Goal: Information Seeking & Learning: Learn about a topic

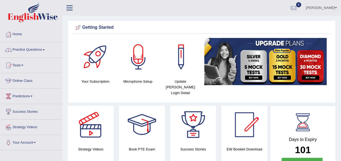
click at [45, 49] on span at bounding box center [44, 49] width 2 height 1
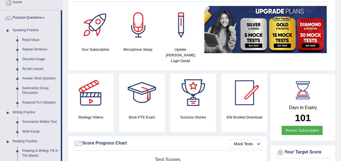
scroll to position [33, 0]
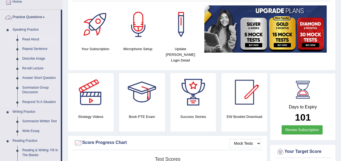
click at [35, 37] on link "Read Aloud" at bounding box center [40, 40] width 41 height 10
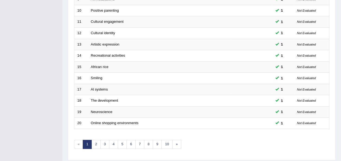
scroll to position [196, 0]
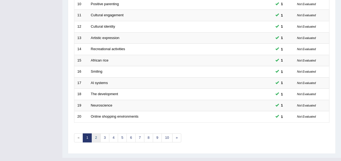
click at [97, 134] on link "2" at bounding box center [96, 138] width 9 height 9
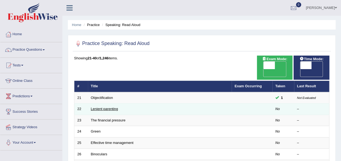
click at [96, 107] on link "Lenient parenting" at bounding box center [104, 109] width 27 height 4
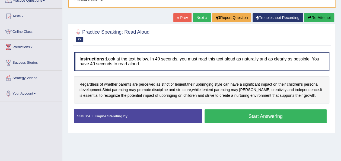
scroll to position [54, 0]
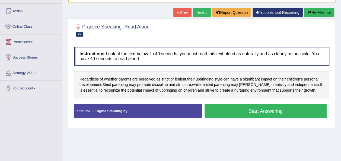
click at [243, 114] on button "Start Answering" at bounding box center [266, 111] width 122 height 14
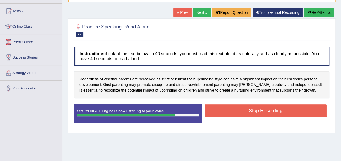
click at [243, 114] on button "Stop Recording" at bounding box center [266, 111] width 122 height 12
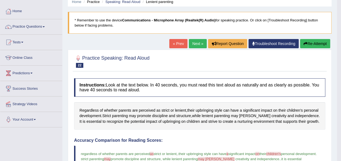
scroll to position [22, 0]
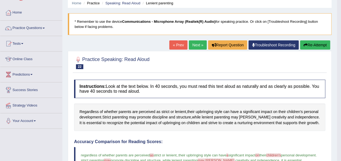
click at [201, 43] on link "Next »" at bounding box center [198, 44] width 18 height 9
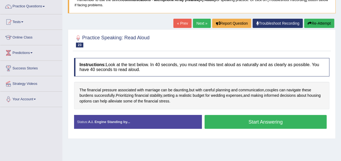
scroll to position [51, 0]
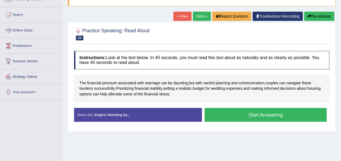
click at [249, 118] on button "Start Answering" at bounding box center [266, 115] width 122 height 14
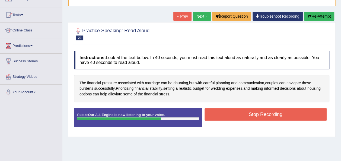
click at [249, 118] on button "Stop Recording" at bounding box center [266, 114] width 122 height 12
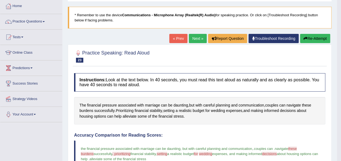
scroll to position [18, 0]
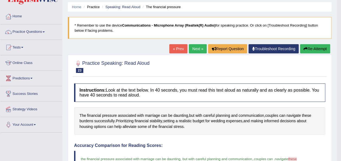
click at [195, 49] on link "Next »" at bounding box center [198, 48] width 18 height 9
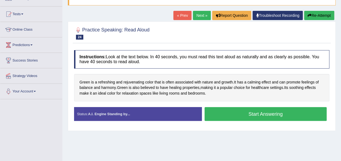
scroll to position [54, 0]
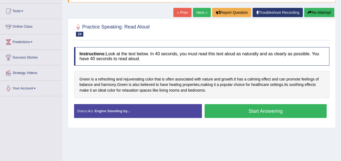
click at [230, 112] on button "Start Answering" at bounding box center [266, 111] width 122 height 14
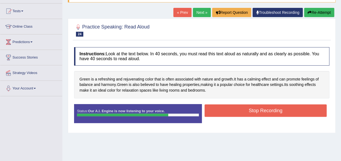
click at [230, 112] on button "Stop Recording" at bounding box center [266, 111] width 122 height 12
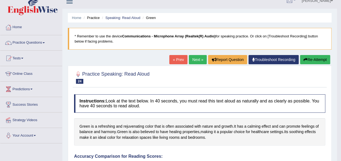
scroll to position [0, 0]
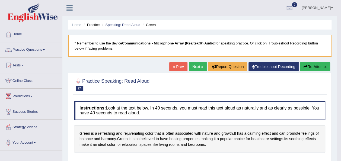
click at [196, 66] on link "Next »" at bounding box center [198, 66] width 18 height 9
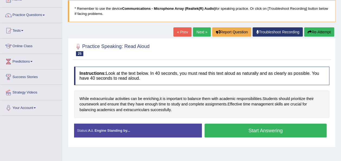
scroll to position [43, 0]
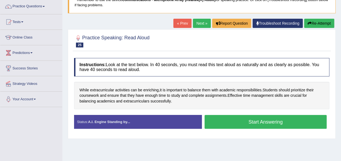
click at [257, 125] on button "Start Answering" at bounding box center [266, 122] width 122 height 14
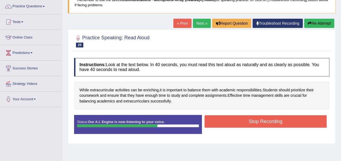
click at [257, 125] on button "Stop Recording" at bounding box center [266, 121] width 122 height 12
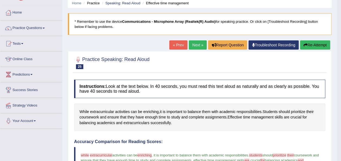
scroll to position [22, 0]
click at [193, 46] on link "Next »" at bounding box center [198, 44] width 18 height 9
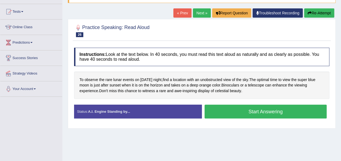
scroll to position [54, 0]
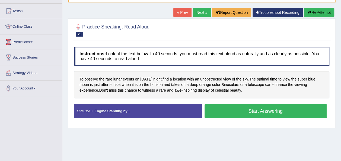
click at [234, 112] on button "Start Answering" at bounding box center [266, 111] width 122 height 14
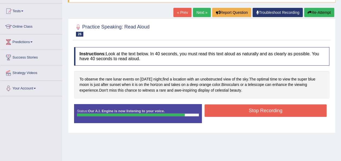
click at [234, 112] on button "Stop Recording" at bounding box center [266, 111] width 122 height 12
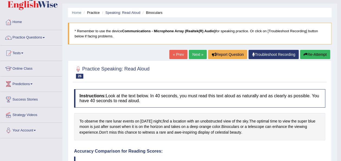
scroll to position [0, 0]
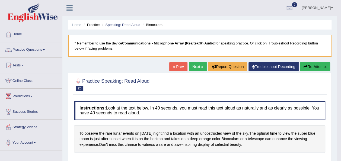
click at [197, 66] on link "Next »" at bounding box center [198, 66] width 18 height 9
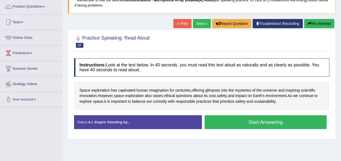
scroll to position [54, 0]
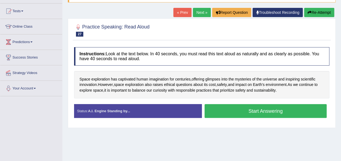
click at [250, 116] on button "Start Answering" at bounding box center [266, 111] width 122 height 14
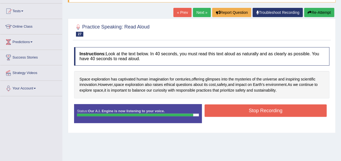
click at [250, 116] on button "Stop Recording" at bounding box center [266, 111] width 122 height 12
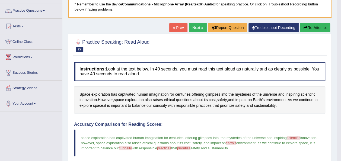
scroll to position [33, 0]
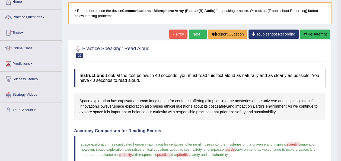
click at [195, 34] on link "Next »" at bounding box center [198, 34] width 18 height 9
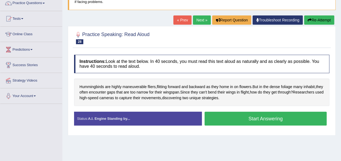
scroll to position [54, 0]
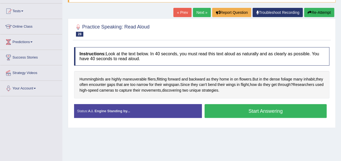
click at [249, 111] on button "Start Answering" at bounding box center [266, 111] width 122 height 14
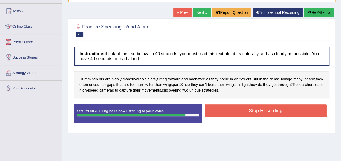
click at [249, 111] on button "Stop Recording" at bounding box center [266, 111] width 122 height 12
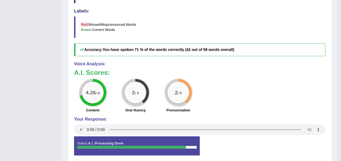
scroll to position [196, 0]
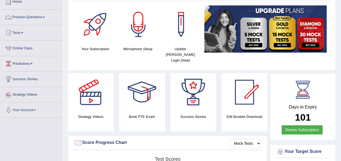
click at [45, 17] on span at bounding box center [44, 17] width 2 height 1
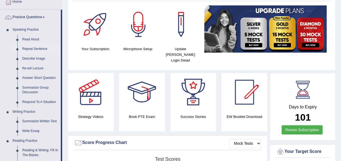
click at [31, 50] on link "Repeat Sentence" at bounding box center [40, 49] width 41 height 10
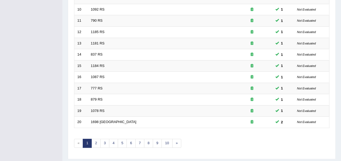
scroll to position [196, 0]
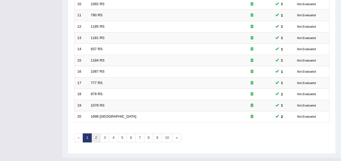
click at [97, 134] on link "2" at bounding box center [96, 138] width 9 height 9
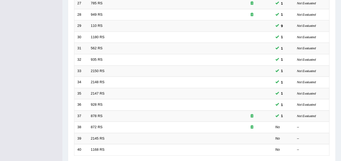
scroll to position [163, 0]
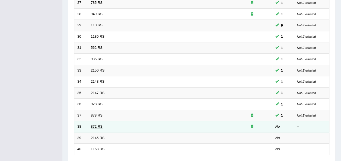
click at [99, 125] on link "872 RS" at bounding box center [97, 127] width 12 height 4
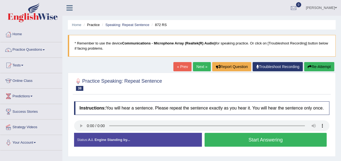
click at [217, 140] on button "Start Answering" at bounding box center [266, 140] width 122 height 14
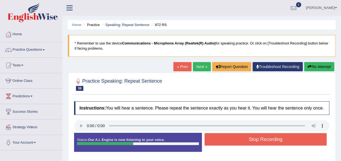
click at [217, 140] on button "Stop Recording" at bounding box center [266, 139] width 122 height 12
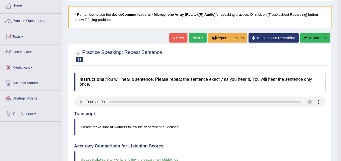
scroll to position [22, 0]
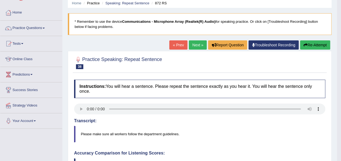
click at [197, 45] on link "Next »" at bounding box center [198, 44] width 18 height 9
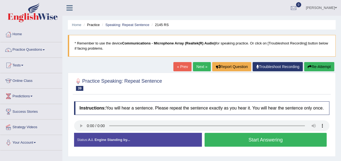
click at [231, 139] on button "Start Answering" at bounding box center [266, 140] width 122 height 14
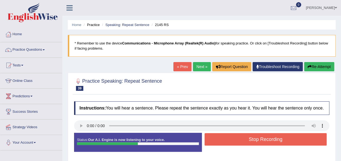
click at [231, 139] on button "Stop Recording" at bounding box center [266, 139] width 122 height 12
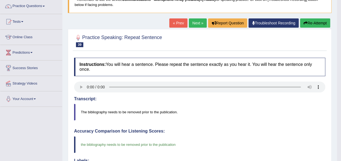
scroll to position [33, 0]
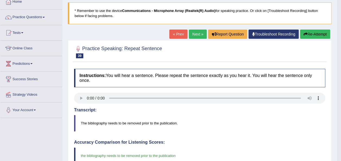
click at [194, 32] on link "Next »" at bounding box center [198, 34] width 18 height 9
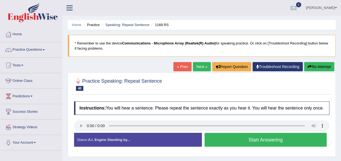
click at [232, 140] on button "Start Answering" at bounding box center [266, 140] width 122 height 14
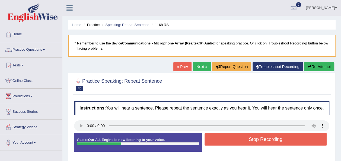
click at [232, 140] on button "Stop Recording" at bounding box center [266, 139] width 122 height 12
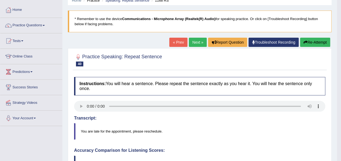
scroll to position [22, 0]
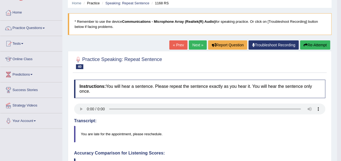
click at [195, 45] on link "Next »" at bounding box center [198, 44] width 18 height 9
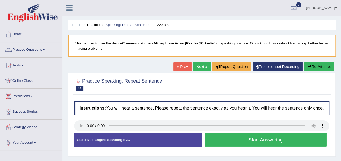
click at [251, 139] on button "Start Answering" at bounding box center [266, 140] width 122 height 14
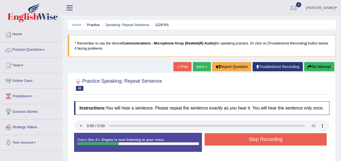
click at [251, 139] on button "Stop Recording" at bounding box center [266, 139] width 122 height 12
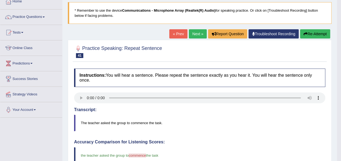
scroll to position [22, 0]
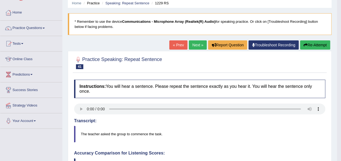
click at [197, 46] on link "Next »" at bounding box center [198, 44] width 18 height 9
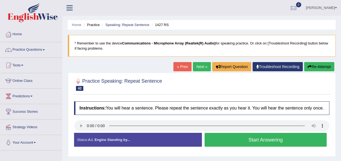
click at [223, 143] on button "Start Answering" at bounding box center [266, 140] width 122 height 14
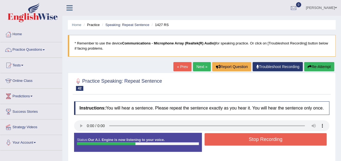
click at [223, 143] on button "Stop Recording" at bounding box center [266, 139] width 122 height 12
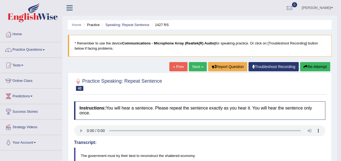
click at [194, 70] on link "Next »" at bounding box center [198, 66] width 18 height 9
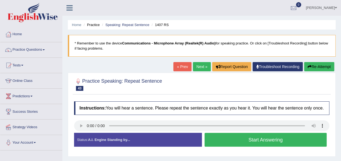
click at [226, 137] on button "Start Answering" at bounding box center [266, 140] width 122 height 14
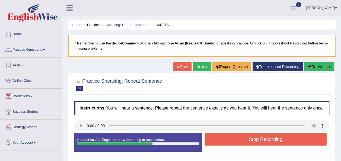
click at [226, 137] on button "Stop Recording" at bounding box center [266, 139] width 122 height 12
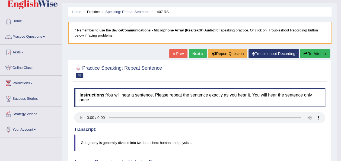
scroll to position [11, 0]
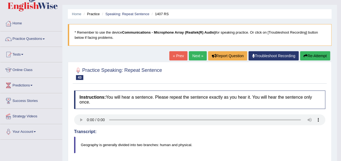
click at [192, 56] on link "Next »" at bounding box center [198, 55] width 18 height 9
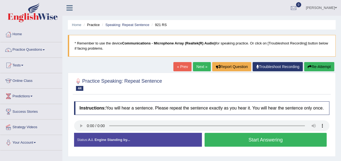
click at [226, 135] on button "Start Answering" at bounding box center [266, 140] width 122 height 14
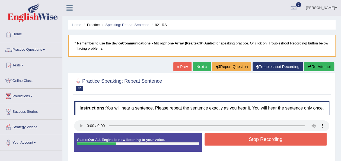
click at [226, 135] on button "Stop Recording" at bounding box center [266, 139] width 122 height 12
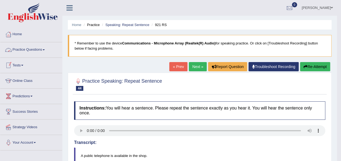
click at [45, 49] on span at bounding box center [44, 49] width 2 height 1
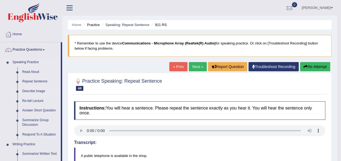
click at [33, 91] on link "Describe Image" at bounding box center [40, 92] width 41 height 10
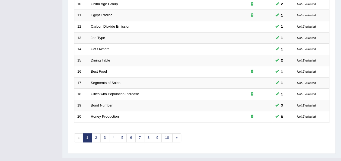
scroll to position [196, 0]
click at [95, 134] on link "2" at bounding box center [96, 138] width 9 height 9
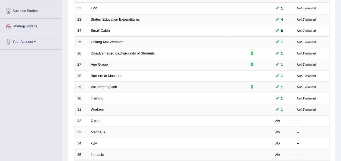
scroll to position [109, 0]
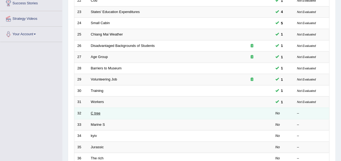
click at [98, 111] on link "C tree" at bounding box center [96, 113] width 10 height 4
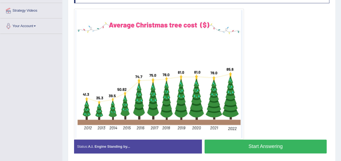
scroll to position [119, 0]
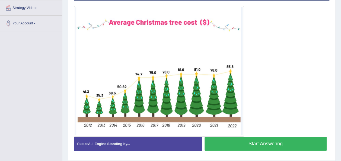
click at [275, 148] on button "Start Answering" at bounding box center [266, 144] width 122 height 14
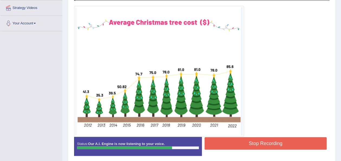
click at [276, 144] on button "Stop Recording" at bounding box center [266, 143] width 122 height 12
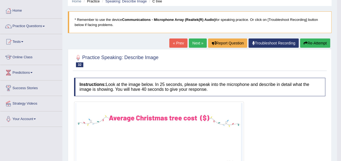
scroll to position [23, 0]
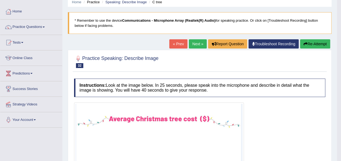
click at [191, 42] on link "Next »" at bounding box center [198, 43] width 18 height 9
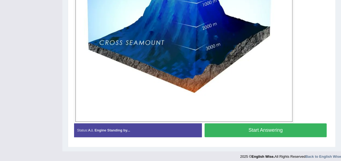
scroll to position [225, 0]
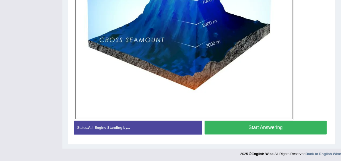
click at [248, 127] on button "Start Answering" at bounding box center [266, 128] width 122 height 14
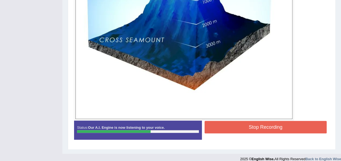
click at [248, 127] on button "Stop Recording" at bounding box center [266, 127] width 122 height 12
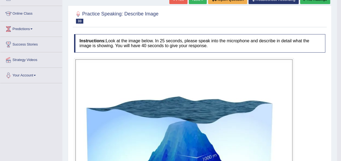
scroll to position [62, 0]
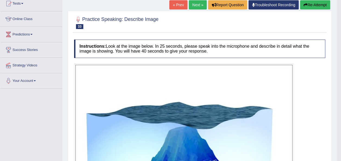
click at [197, 4] on link "Next »" at bounding box center [198, 4] width 18 height 9
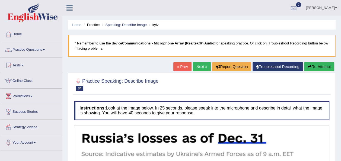
click at [199, 64] on link "Next »" at bounding box center [202, 66] width 18 height 9
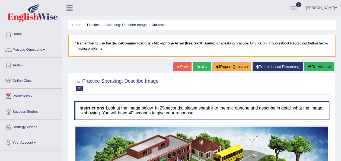
click at [179, 67] on link "« Prev" at bounding box center [183, 66] width 18 height 9
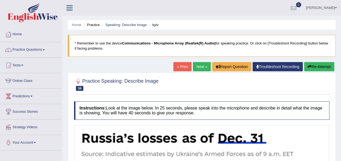
drag, startPoint x: 0, startPoint y: 0, endPoint x: 179, endPoint y: 67, distance: 191.0
click at [179, 67] on link "« Prev" at bounding box center [183, 66] width 18 height 9
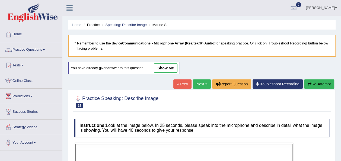
click at [179, 67] on div "You have already given answer to this question show me" at bounding box center [124, 70] width 113 height 17
click at [178, 83] on link "« Prev" at bounding box center [183, 84] width 18 height 9
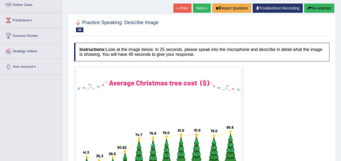
scroll to position [65, 0]
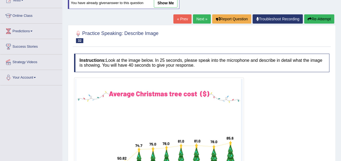
click at [201, 17] on link "Next »" at bounding box center [202, 18] width 18 height 9
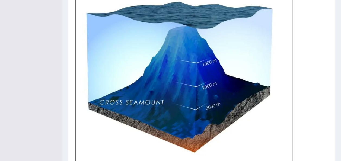
scroll to position [185, 0]
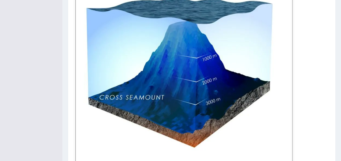
click at [340, 157] on div "Home Practice Speaking: Describe Image Marine S * Remember to use the device Co…" at bounding box center [201, 10] width 279 height 391
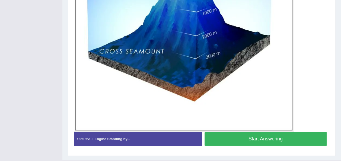
scroll to position [242, 0]
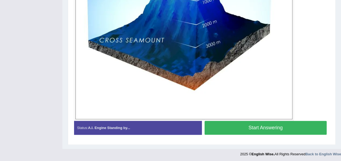
click at [239, 132] on button "Start Answering" at bounding box center [266, 128] width 122 height 14
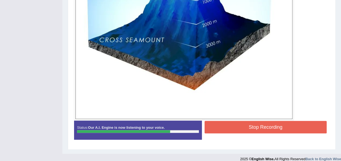
click at [239, 132] on button "Stop Recording" at bounding box center [266, 127] width 122 height 12
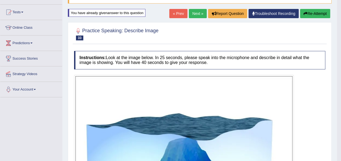
scroll to position [43, 0]
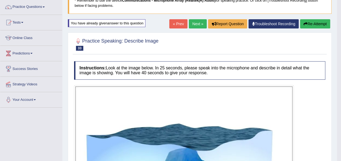
click at [180, 26] on link "« Prev" at bounding box center [178, 23] width 18 height 9
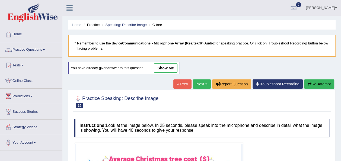
click at [196, 81] on link "Next »" at bounding box center [202, 84] width 18 height 9
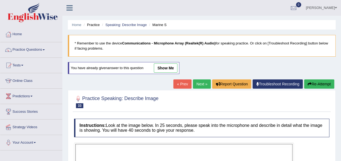
drag, startPoint x: 341, startPoint y: 156, endPoint x: 344, endPoint y: 157, distance: 3.4
click at [341, 157] on html "Toggle navigation Home Practice Questions Speaking Practice Read Aloud Repeat S…" at bounding box center [170, 80] width 341 height 161
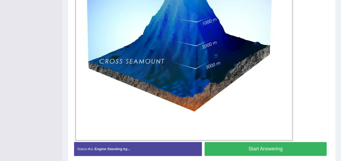
scroll to position [228, 0]
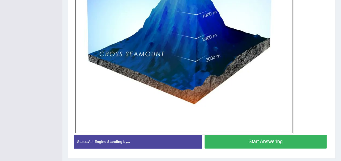
click at [272, 140] on button "Start Answering" at bounding box center [266, 142] width 122 height 14
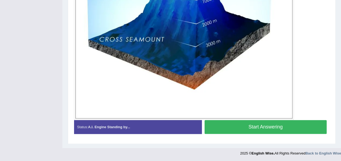
scroll to position [214, 0]
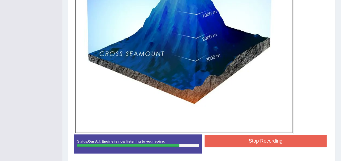
click at [272, 140] on button "Stop Recording" at bounding box center [266, 141] width 122 height 12
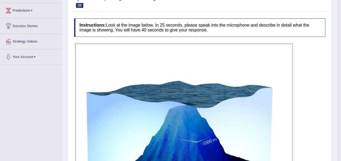
scroll to position [83, 0]
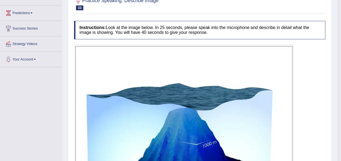
drag, startPoint x: 339, startPoint y: 0, endPoint x: 344, endPoint y: 1, distance: 4.4
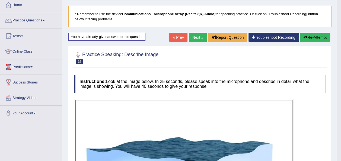
scroll to position [29, 0]
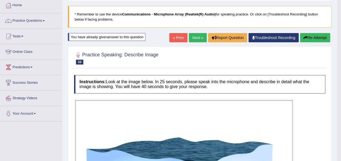
click at [200, 36] on link "Next »" at bounding box center [198, 37] width 18 height 9
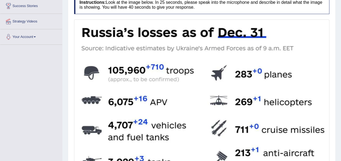
scroll to position [99, 0]
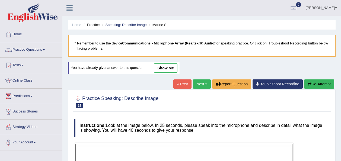
scroll to position [29, 0]
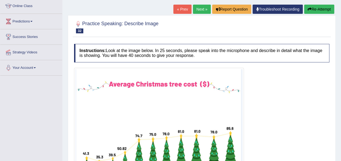
scroll to position [65, 0]
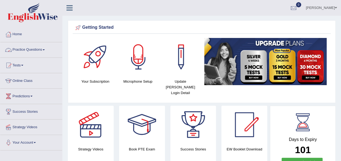
click at [43, 53] on link "Practice Questions" at bounding box center [31, 49] width 62 height 14
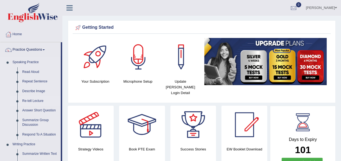
click at [40, 102] on link "Re-tell Lecture" at bounding box center [40, 101] width 41 height 10
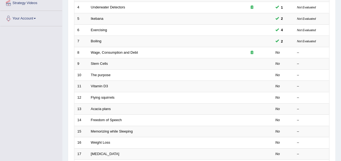
scroll to position [130, 0]
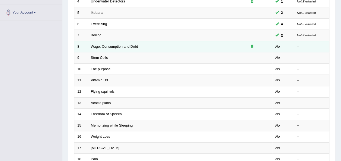
click at [251, 45] on icon at bounding box center [252, 47] width 3 height 4
click at [115, 45] on link "Wage, Consumption and Debt" at bounding box center [114, 47] width 47 height 4
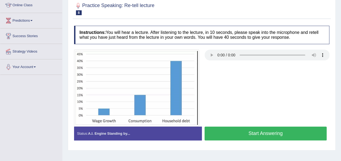
scroll to position [76, 0]
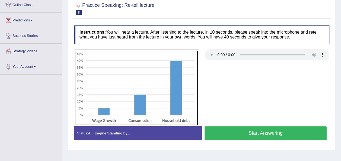
click at [255, 129] on button "Start Answering" at bounding box center [266, 134] width 122 height 14
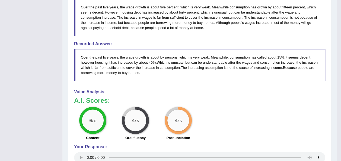
scroll to position [217, 0]
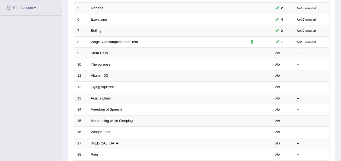
scroll to position [130, 0]
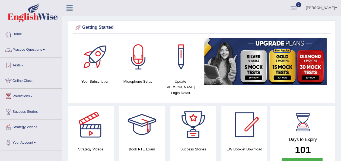
click at [45, 50] on span at bounding box center [44, 49] width 2 height 1
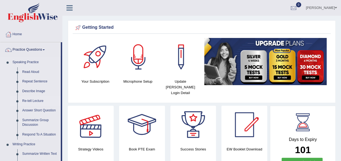
click at [31, 99] on link "Re-tell Lecture" at bounding box center [40, 101] width 41 height 10
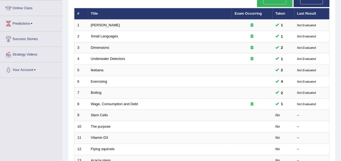
scroll to position [76, 0]
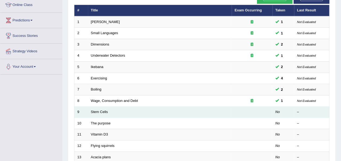
click at [103, 107] on td "Stem Cells" at bounding box center [160, 112] width 144 height 11
click at [103, 110] on link "Stem Cells" at bounding box center [99, 112] width 17 height 4
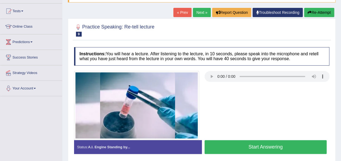
scroll to position [65, 0]
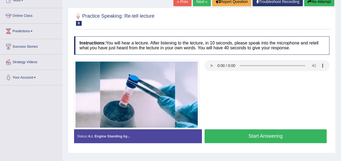
click at [243, 136] on button "Start Answering" at bounding box center [266, 137] width 122 height 14
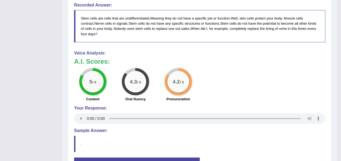
scroll to position [282, 0]
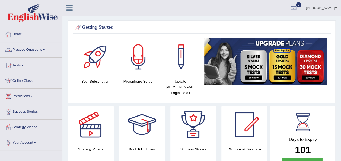
click at [45, 49] on link "Practice Questions" at bounding box center [31, 49] width 62 height 14
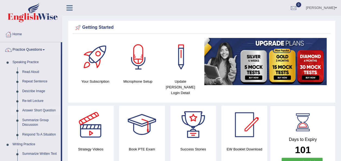
click at [43, 112] on link "Answer Short Question" at bounding box center [40, 111] width 41 height 10
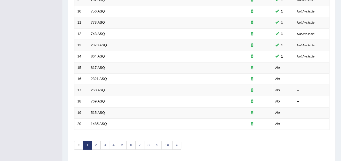
scroll to position [196, 0]
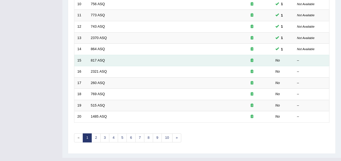
click at [99, 55] on td "817 ASQ" at bounding box center [160, 60] width 144 height 11
click at [99, 58] on link "817 ASQ" at bounding box center [98, 60] width 14 height 4
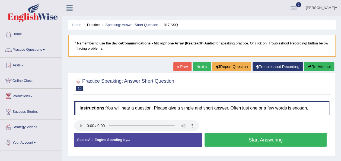
click at [245, 138] on button "Start Answering" at bounding box center [266, 140] width 122 height 14
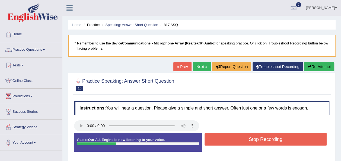
click at [245, 138] on button "Stop Recording" at bounding box center [266, 139] width 122 height 12
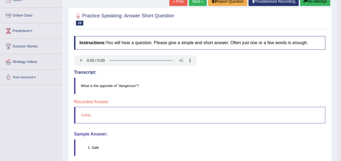
scroll to position [76, 0]
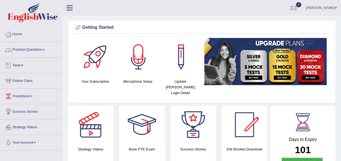
click at [46, 51] on link "Practice Questions" at bounding box center [31, 49] width 62 height 14
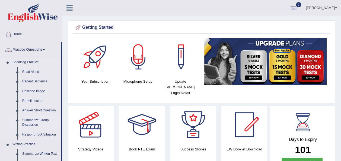
click at [33, 123] on link "Summarize Group Discussion" at bounding box center [40, 123] width 41 height 14
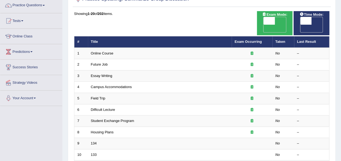
scroll to position [43, 0]
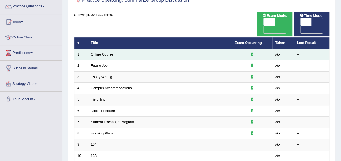
click at [105, 52] on link "Online Course" at bounding box center [102, 54] width 23 height 4
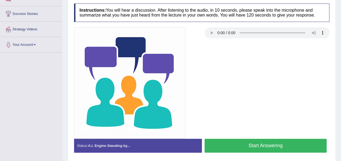
scroll to position [109, 0]
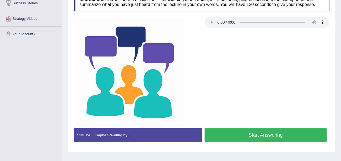
click at [252, 132] on button "Start Answering" at bounding box center [266, 135] width 122 height 14
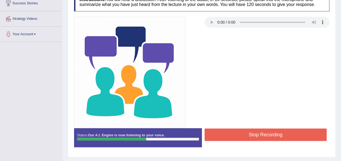
click at [252, 132] on button "Stop Recording" at bounding box center [266, 135] width 122 height 12
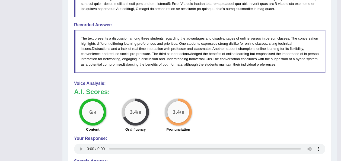
scroll to position [358, 0]
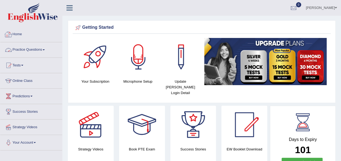
click at [45, 51] on link "Practice Questions" at bounding box center [31, 49] width 62 height 14
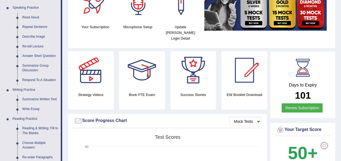
scroll to position [61, 0]
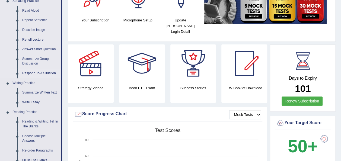
click at [36, 74] on link "Respond To A Situation" at bounding box center [40, 74] width 41 height 10
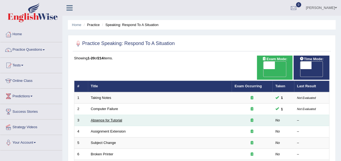
click at [105, 118] on link "Absence for Tutorial" at bounding box center [106, 120] width 31 height 4
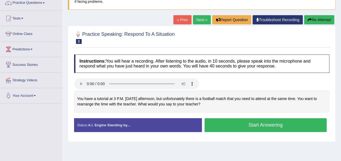
scroll to position [54, 0]
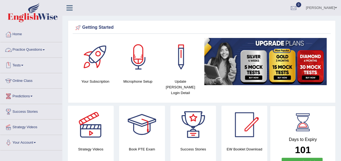
click at [46, 51] on link "Practice Questions" at bounding box center [31, 49] width 62 height 14
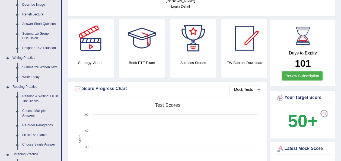
scroll to position [87, 0]
click at [38, 67] on link "Summarize Written Text" at bounding box center [40, 67] width 41 height 10
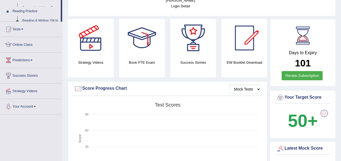
scroll to position [97, 0]
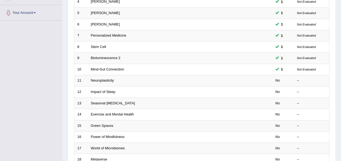
scroll to position [130, 0]
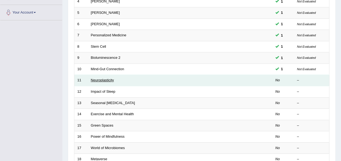
click at [104, 78] on link "Neuroplasticity" at bounding box center [102, 80] width 23 height 4
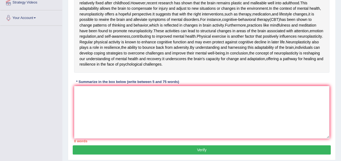
scroll to position [130, 0]
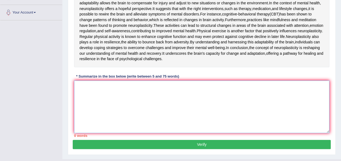
click at [101, 133] on textarea at bounding box center [202, 107] width 256 height 53
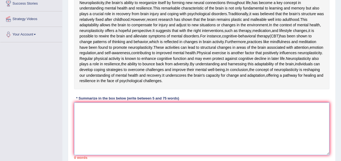
scroll to position [109, 0]
type textarea "N"
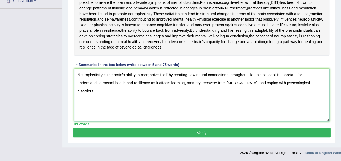
scroll to position [185, 0]
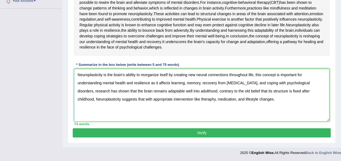
type textarea "Neuroplasticity is the brain's ability to reorganize itself by creating new neu…"
click at [227, 136] on button "Verify" at bounding box center [202, 132] width 258 height 9
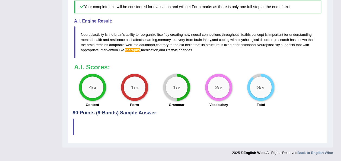
scroll to position [307, 0]
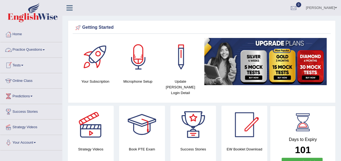
click at [45, 50] on span at bounding box center [44, 49] width 2 height 1
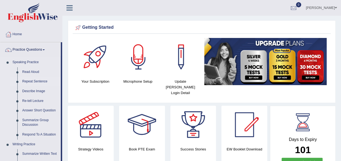
click at [41, 83] on link "Repeat Sentence" at bounding box center [40, 82] width 41 height 10
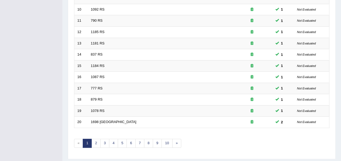
scroll to position [196, 0]
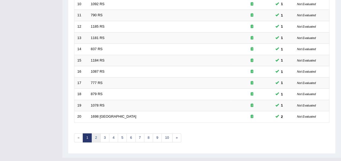
click at [97, 134] on link "2" at bounding box center [96, 138] width 9 height 9
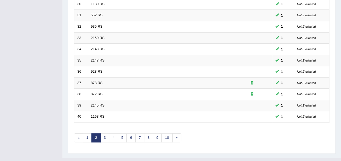
scroll to position [196, 0]
click at [106, 134] on link "3" at bounding box center [104, 138] width 9 height 9
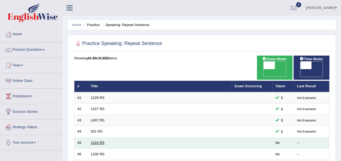
click at [96, 141] on link "1324 RS" at bounding box center [98, 143] width 14 height 4
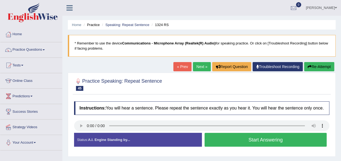
click at [225, 144] on button "Start Answering" at bounding box center [266, 140] width 122 height 14
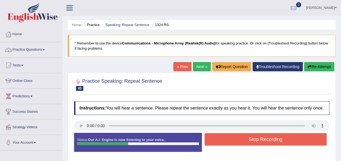
click at [225, 144] on button "Stop Recording" at bounding box center [266, 139] width 122 height 12
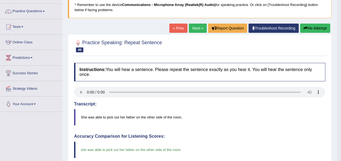
scroll to position [33, 0]
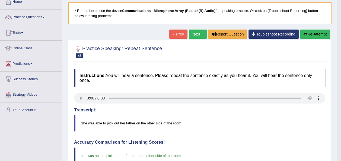
click at [195, 33] on link "Next »" at bounding box center [198, 34] width 18 height 9
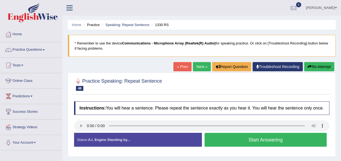
click at [235, 137] on button "Start Answering" at bounding box center [266, 140] width 122 height 14
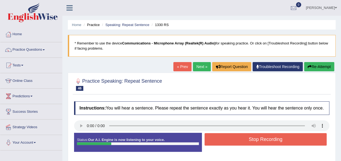
click at [235, 137] on button "Stop Recording" at bounding box center [266, 139] width 122 height 12
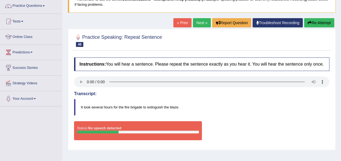
scroll to position [54, 0]
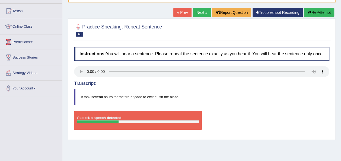
click at [182, 13] on link "« Prev" at bounding box center [183, 12] width 18 height 9
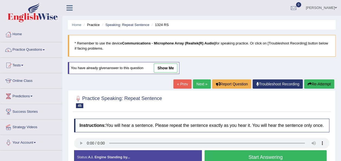
click at [201, 84] on link "Next »" at bounding box center [202, 84] width 18 height 9
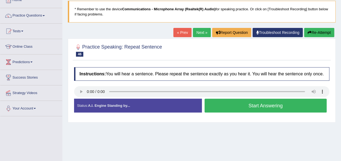
scroll to position [43, 0]
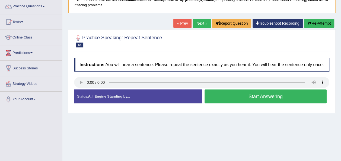
click at [225, 94] on button "Start Answering" at bounding box center [266, 97] width 122 height 14
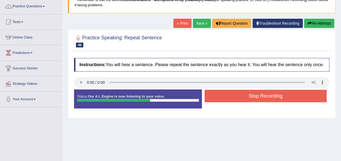
click at [225, 94] on button "Stop Recording" at bounding box center [266, 96] width 122 height 12
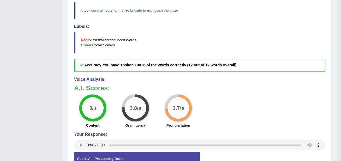
scroll to position [185, 0]
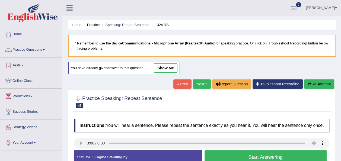
click at [200, 82] on link "Next »" at bounding box center [202, 84] width 18 height 9
click at [341, 157] on div "Home Practice Speaking: Repeat Sentence 1330 RS * Remember to use the device Co…" at bounding box center [201, 136] width 279 height 272
drag, startPoint x: 341, startPoint y: 157, endPoint x: 344, endPoint y: 160, distance: 3.3
click at [341, 160] on html "Toggle navigation Home Practice Questions Speaking Practice Read Aloud Repeat S…" at bounding box center [170, 80] width 341 height 161
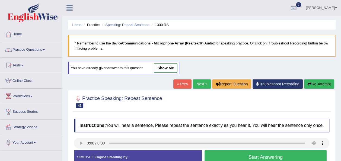
click at [198, 84] on link "Next »" at bounding box center [202, 84] width 18 height 9
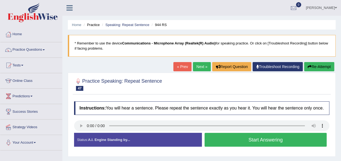
click at [243, 144] on button "Start Answering" at bounding box center [266, 140] width 122 height 14
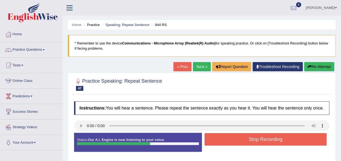
click at [243, 144] on button "Stop Recording" at bounding box center [266, 139] width 122 height 12
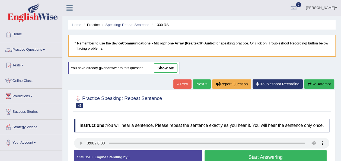
click at [45, 48] on link "Practice Questions" at bounding box center [31, 49] width 62 height 14
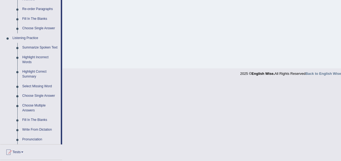
scroll to position [206, 0]
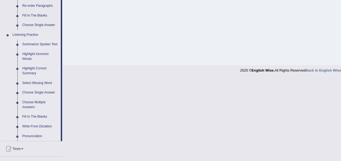
click at [42, 43] on link "Summarize Spoken Text" at bounding box center [40, 45] width 41 height 10
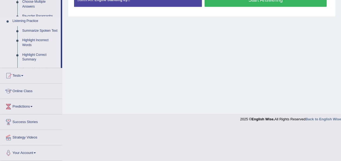
scroll to position [124, 0]
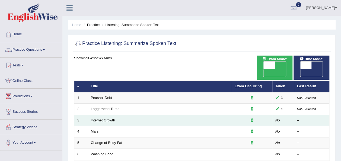
click at [100, 118] on link "Internet Growth" at bounding box center [103, 120] width 24 height 4
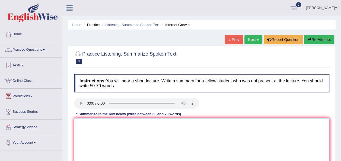
click at [77, 125] on textarea at bounding box center [202, 144] width 256 height 53
type textarea "L"
click at [81, 121] on textarea at bounding box center [202, 144] width 256 height 53
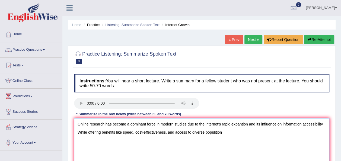
click at [215, 133] on textarea "Online research has become a dominant force in modern studies due to the intern…" at bounding box center [202, 144] width 256 height 53
click at [228, 131] on textarea "Online research has become a dominant force in modern studies due to the intern…" at bounding box center [202, 144] width 256 height 53
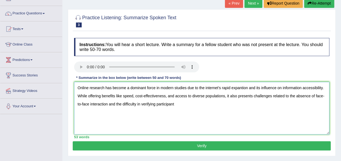
scroll to position [43, 0]
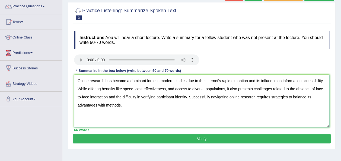
type textarea "Online research has become a dominant force in modern studies due to the intern…"
click at [201, 140] on button "Verify" at bounding box center [202, 138] width 258 height 9
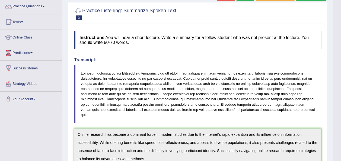
click at [341, 118] on html "Toggle navigation Home Practice Questions Speaking Practice Read Aloud Repeat S…" at bounding box center [170, 37] width 341 height 161
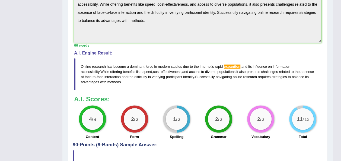
scroll to position [185, 0]
